Goal: Task Accomplishment & Management: Manage account settings

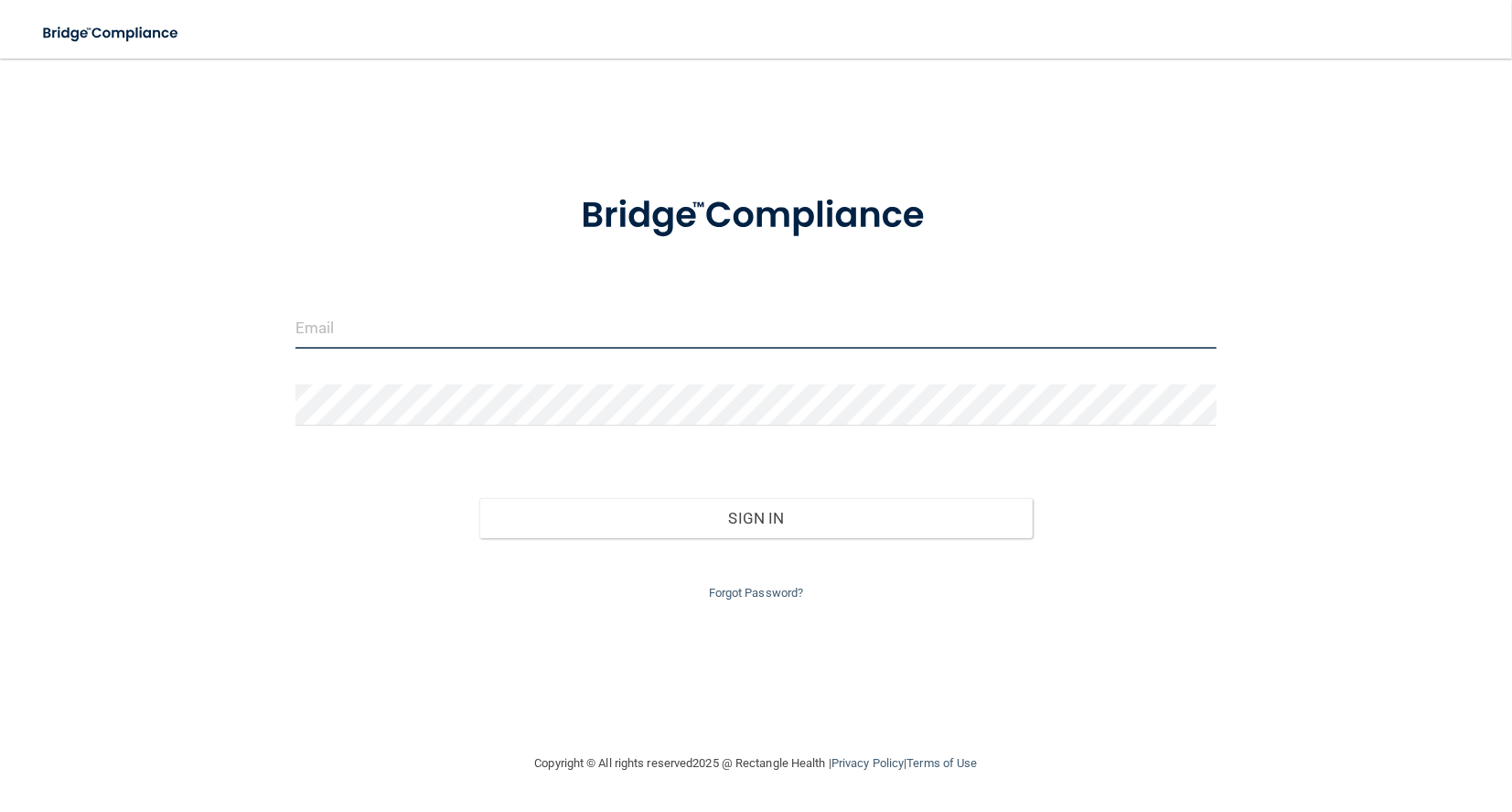
click at [490, 328] on input "email" at bounding box center [756, 328] width 921 height 42
type input "[EMAIL_ADDRESS][DOMAIN_NAME]"
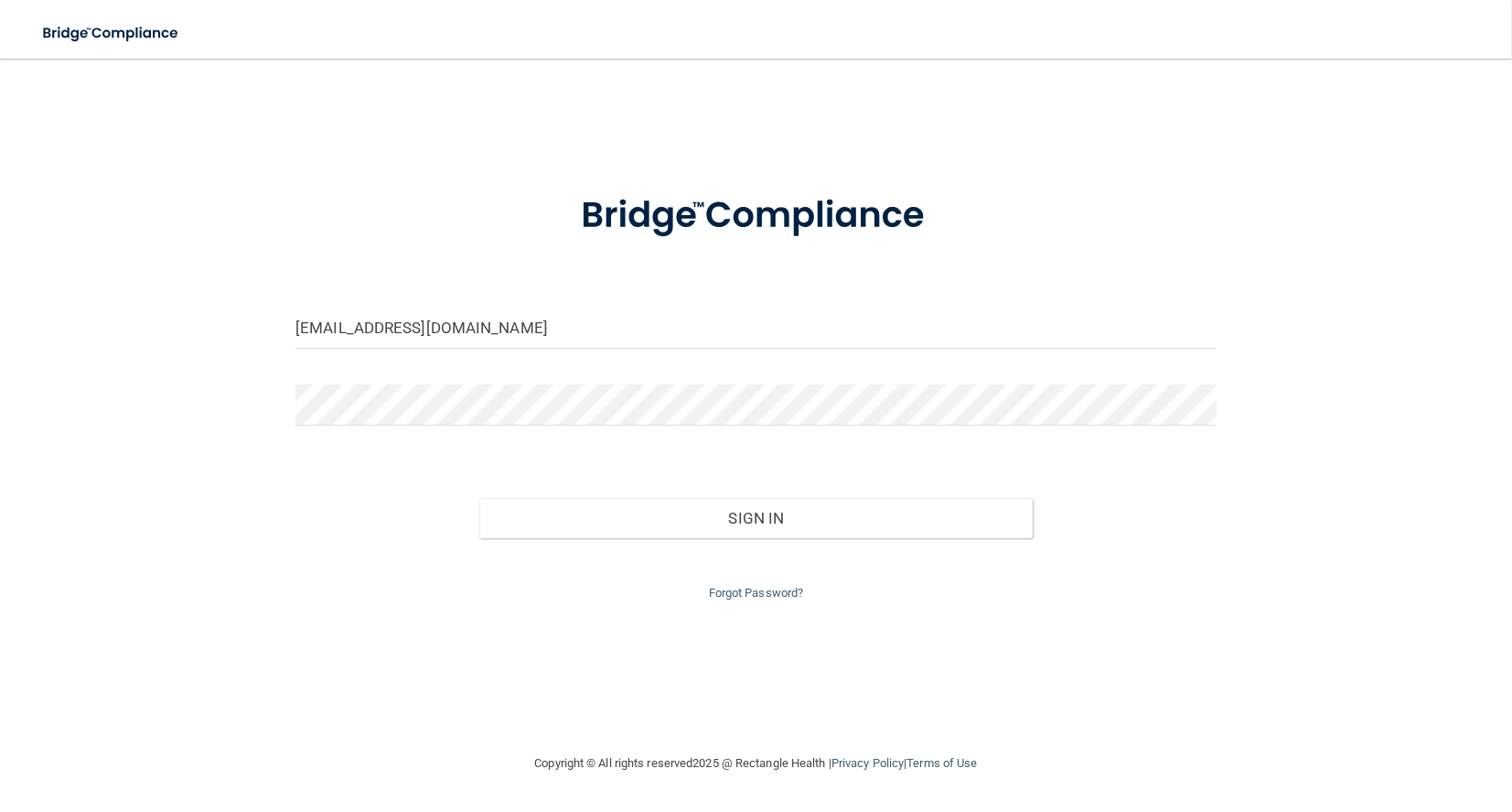
click at [700, 474] on div "Sign In" at bounding box center [756, 499] width 949 height 77
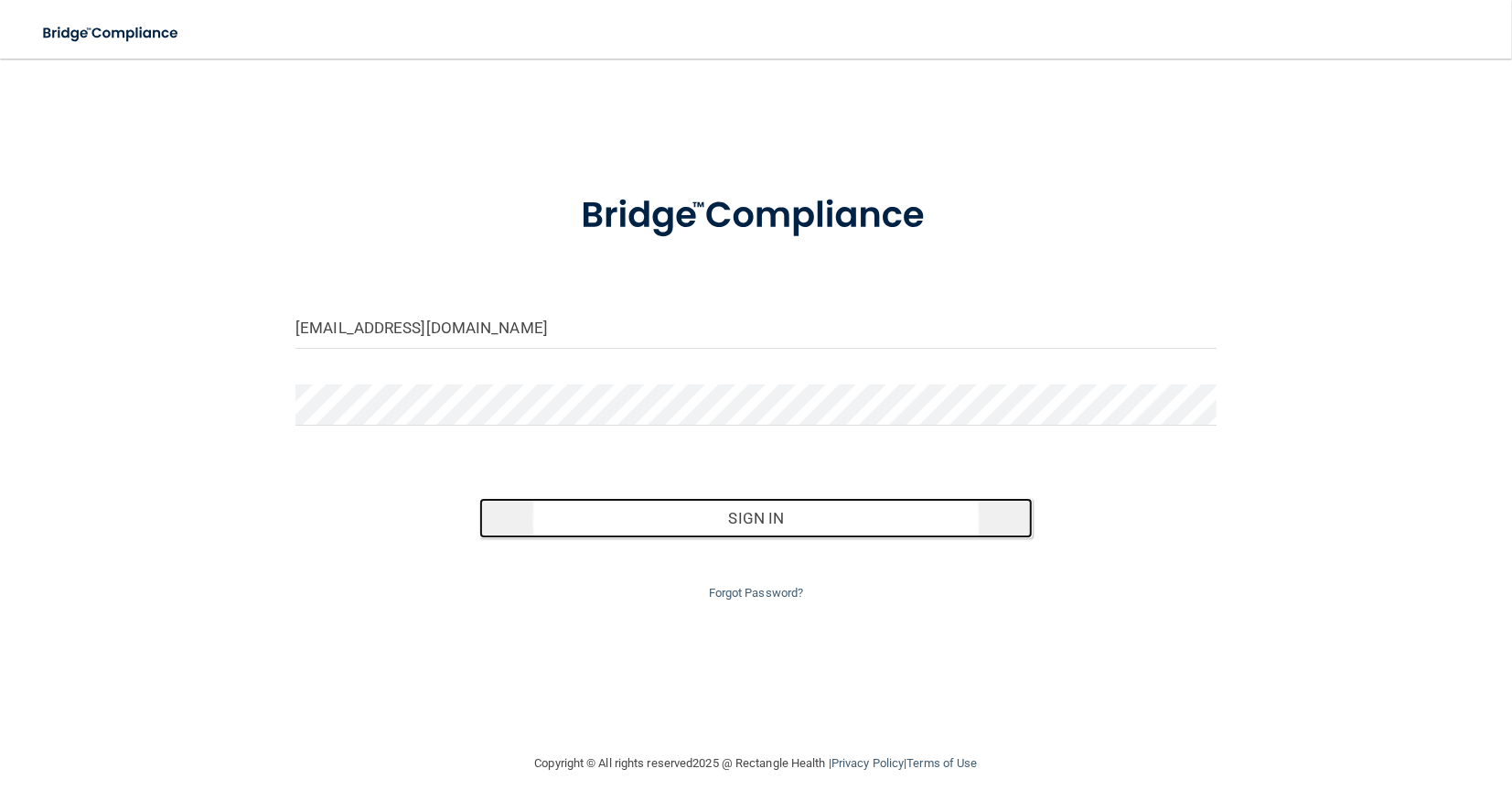
click at [765, 510] on button "Sign In" at bounding box center [755, 518] width 553 height 41
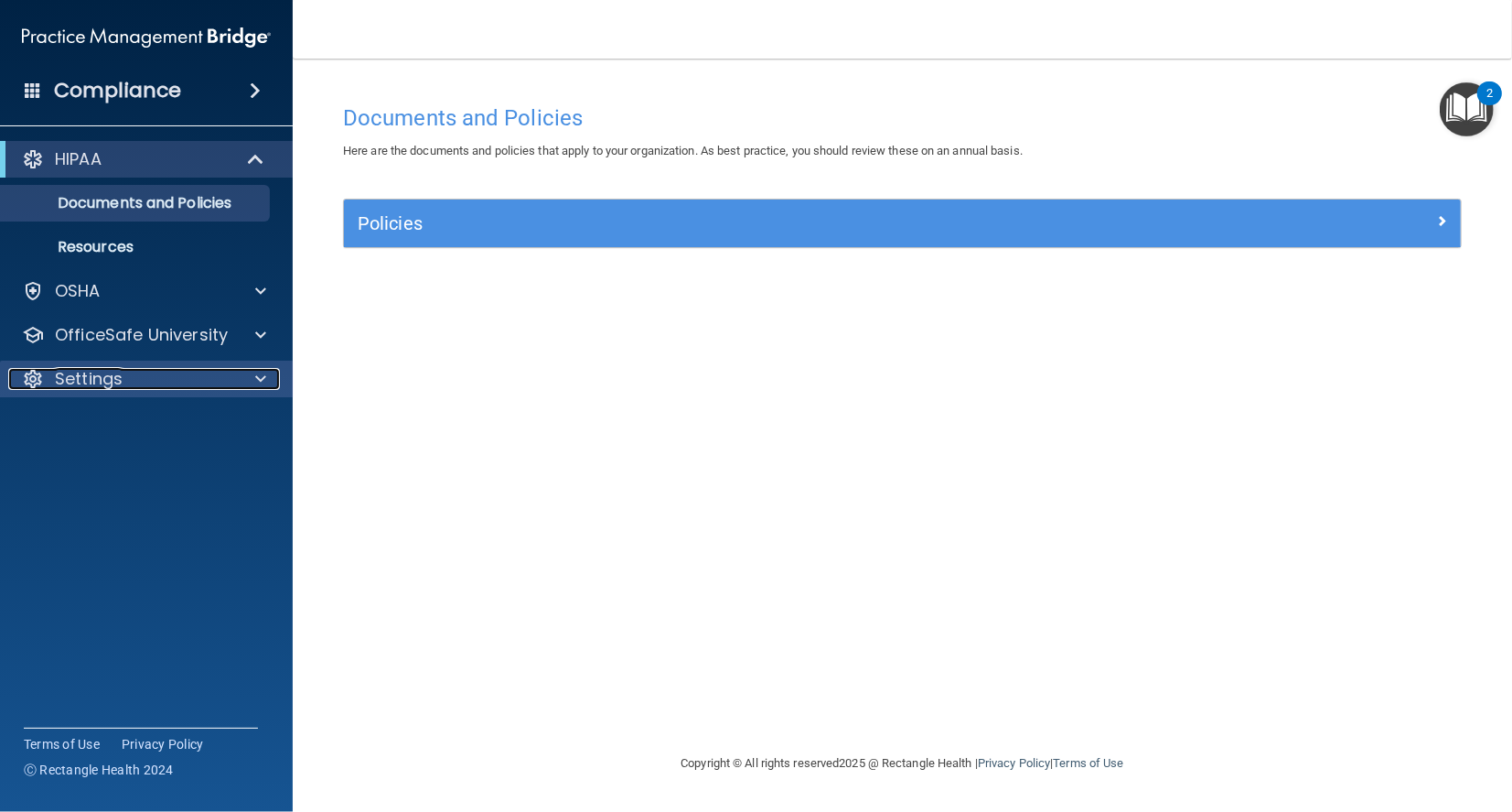
click at [262, 381] on span at bounding box center [261, 378] width 11 height 22
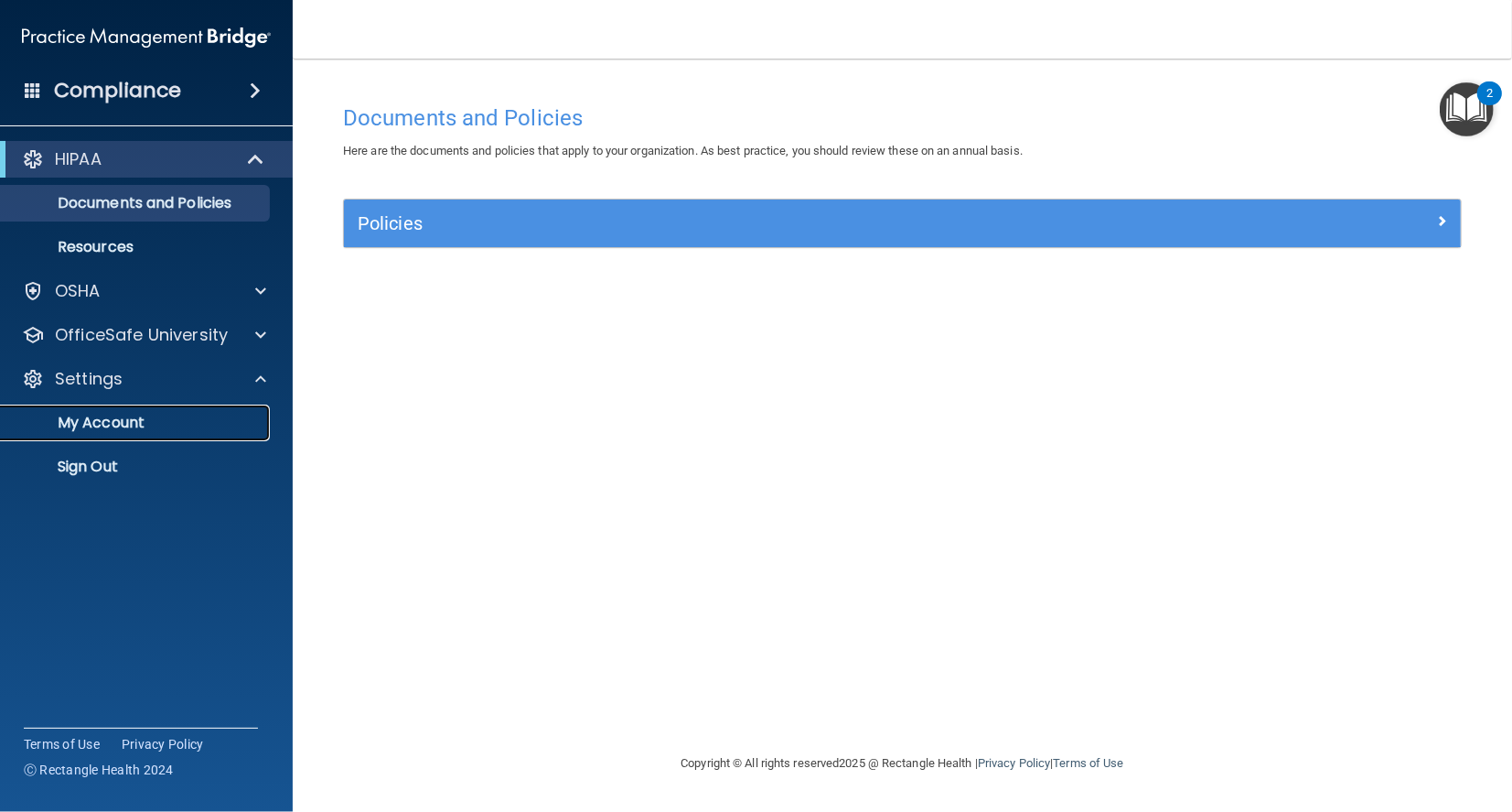
click at [129, 433] on link "My Account" at bounding box center [126, 423] width 288 height 37
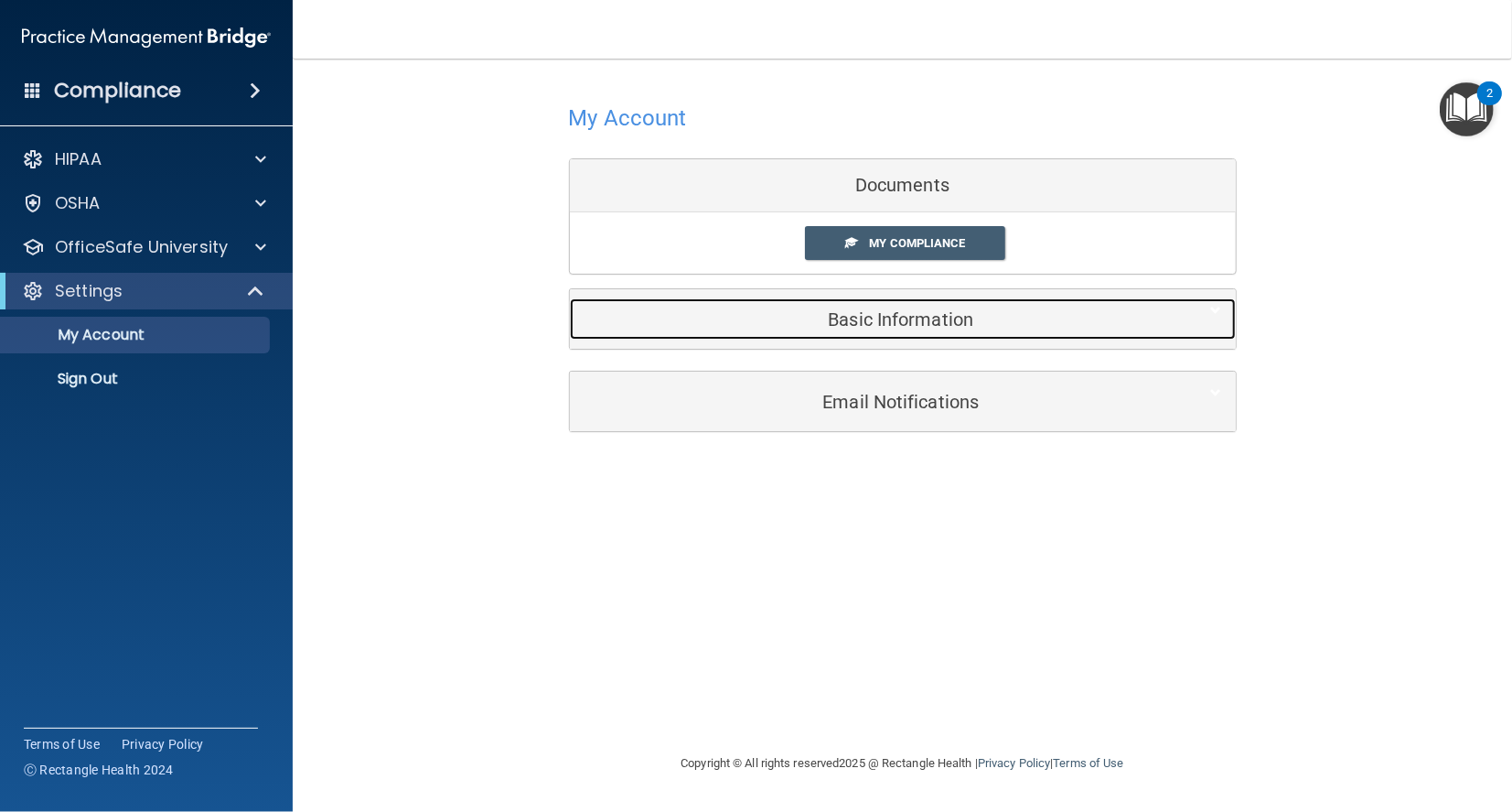
click at [899, 309] on h5 "Basic Information" at bounding box center [875, 319] width 583 height 20
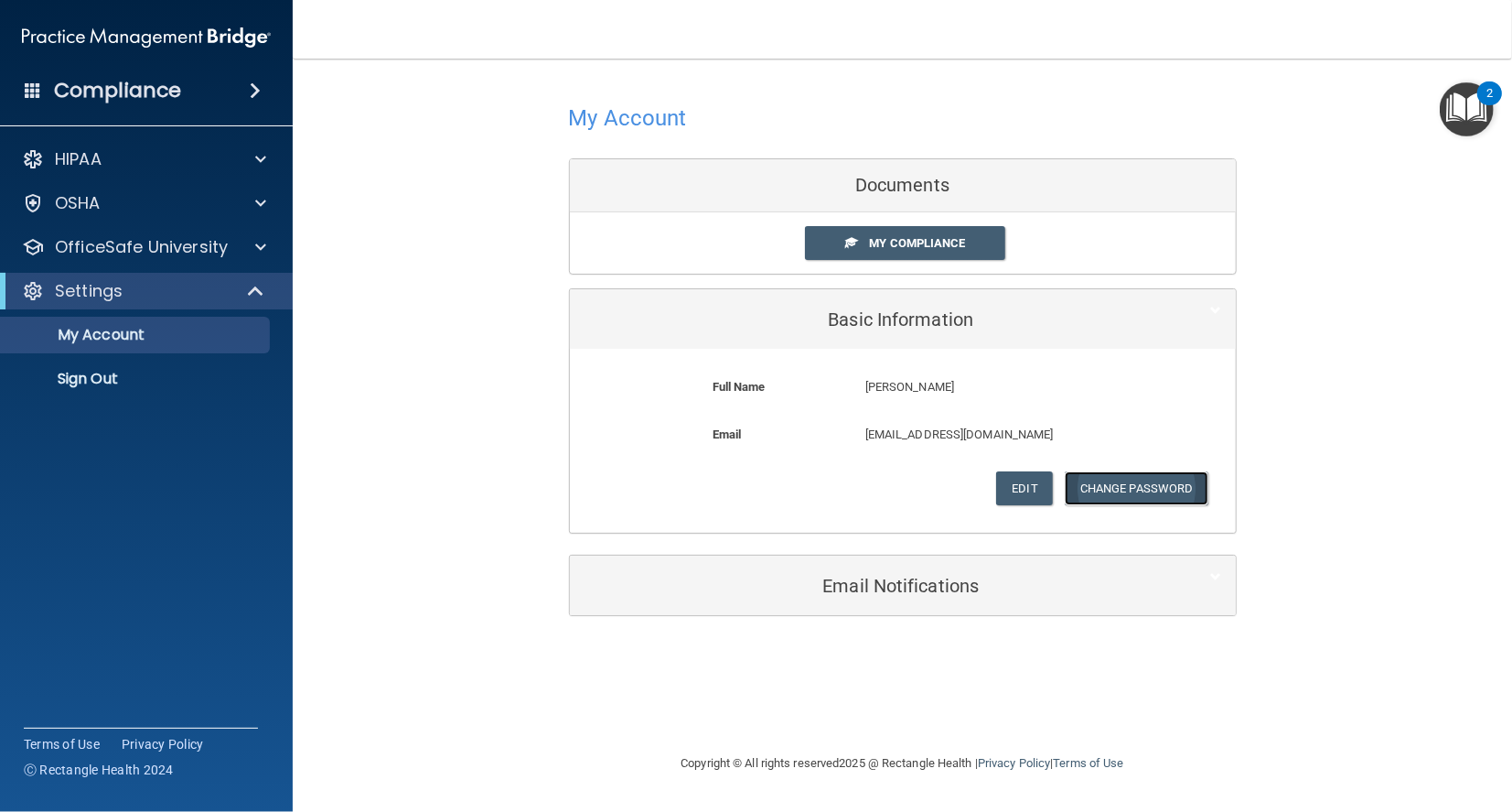
click at [1150, 483] on button "Change Password" at bounding box center [1137, 489] width 144 height 34
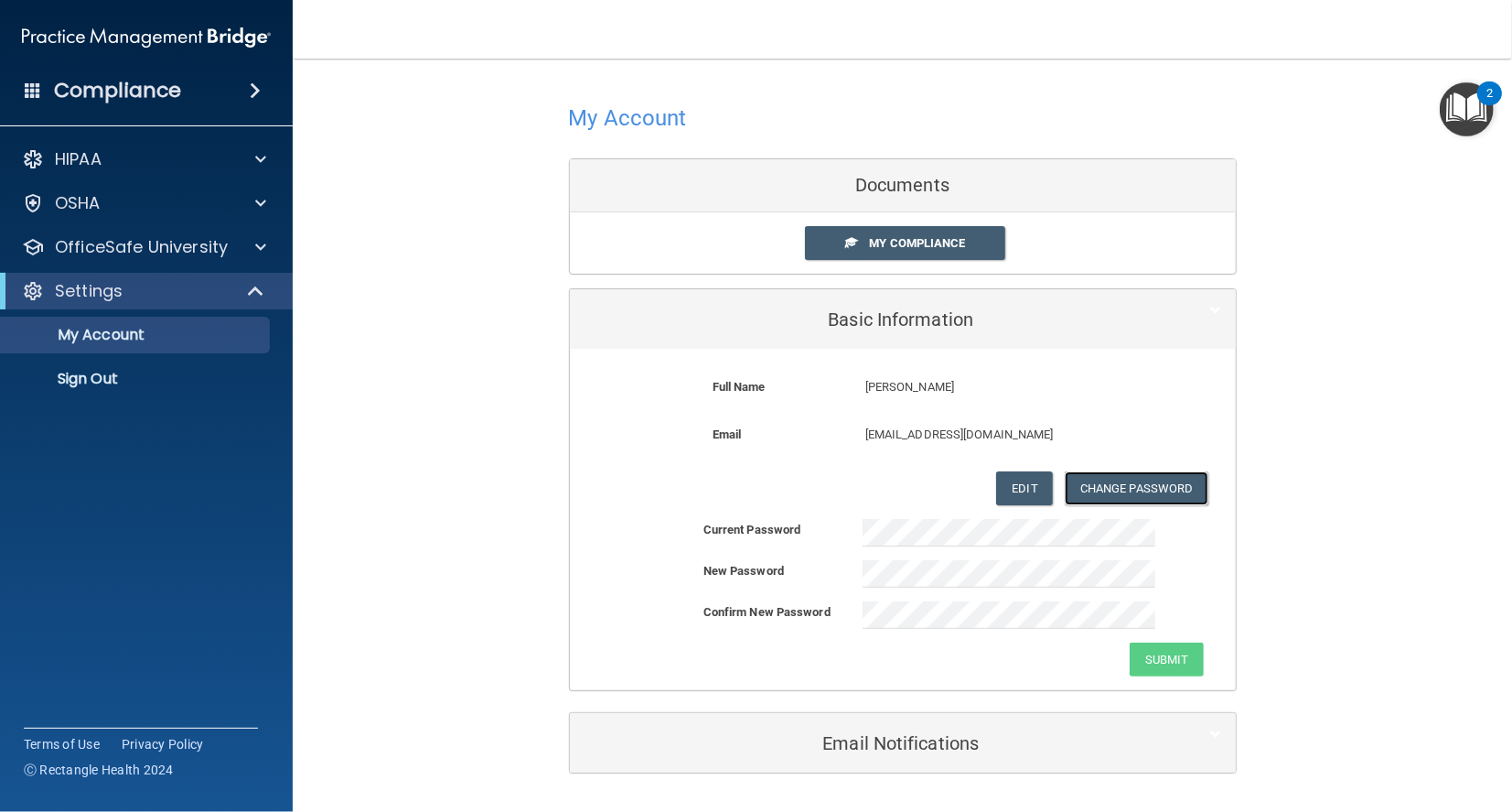
scroll to position [5, 0]
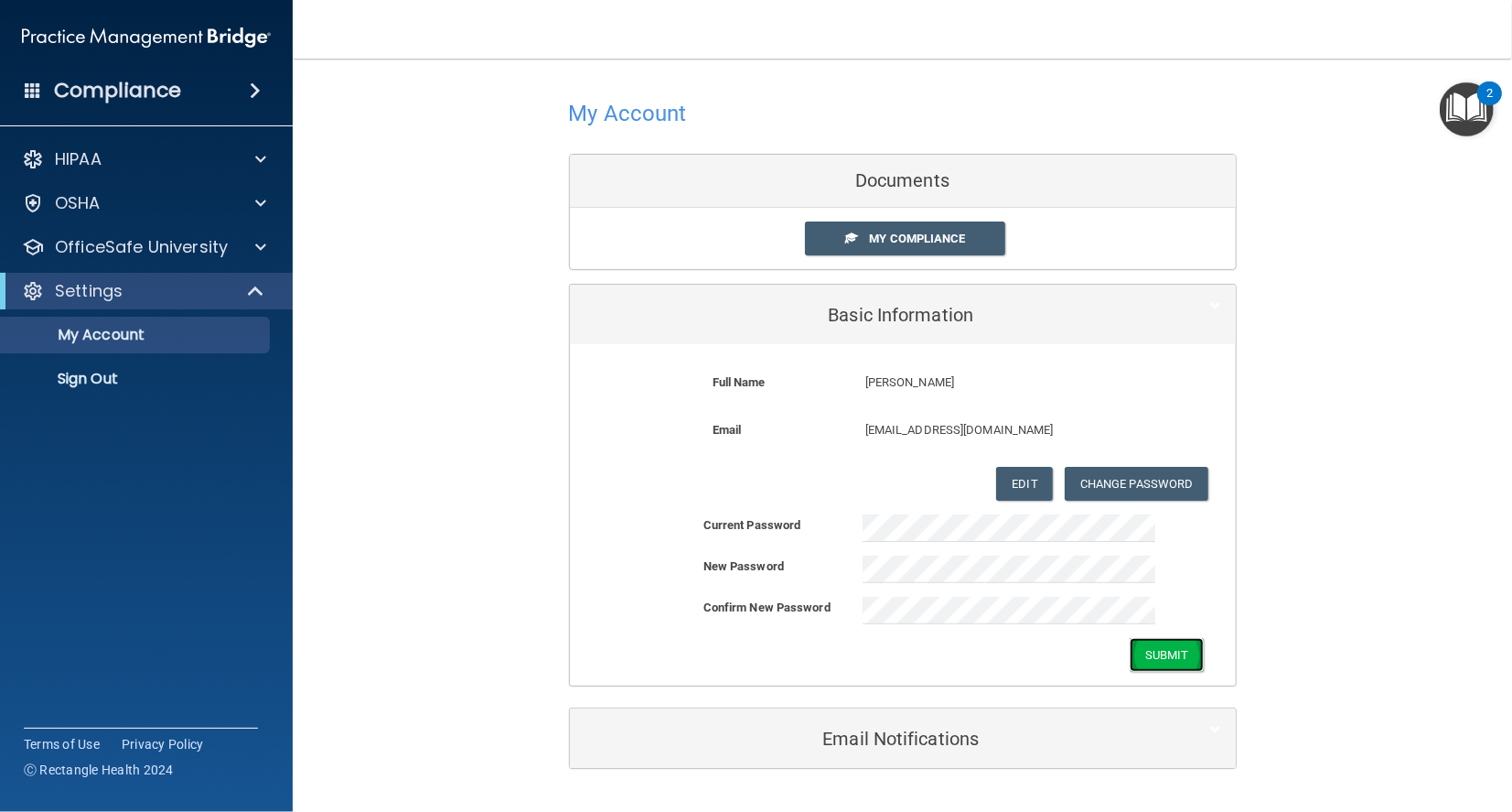
click at [1157, 654] on button "Submit" at bounding box center [1167, 655] width 74 height 34
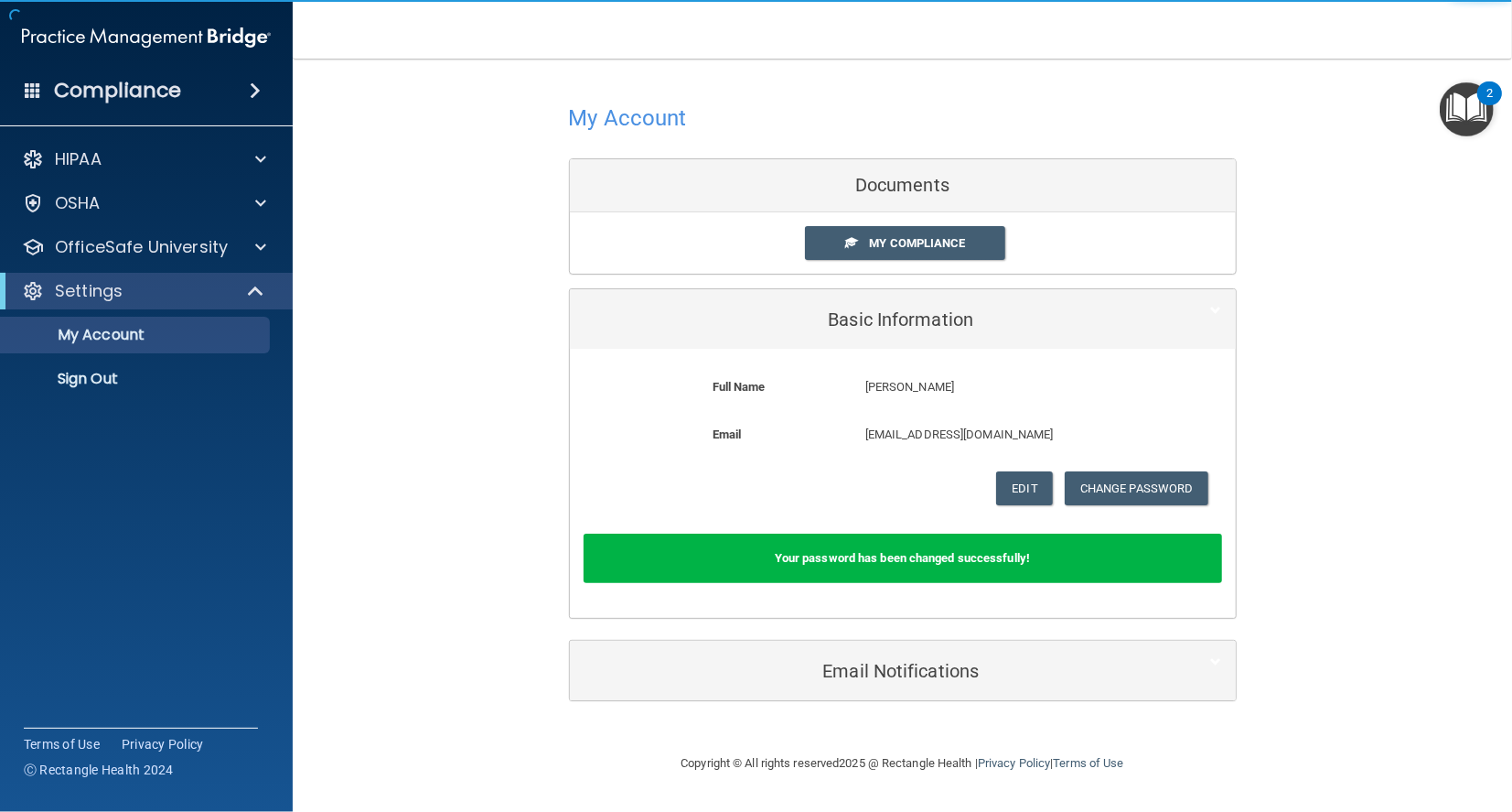
scroll to position [0, 0]
